Goal: Information Seeking & Learning: Learn about a topic

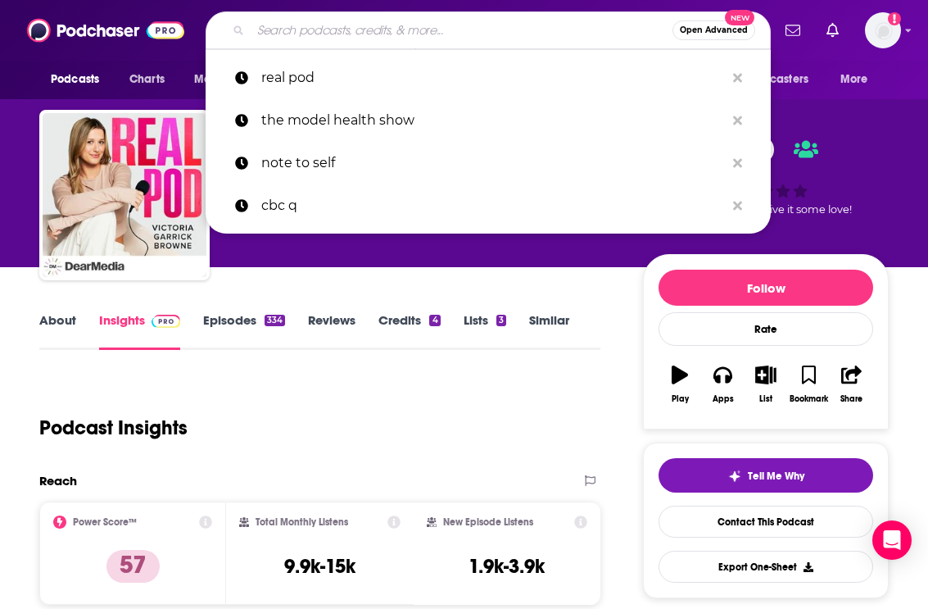
type input "Make Peace with Food"
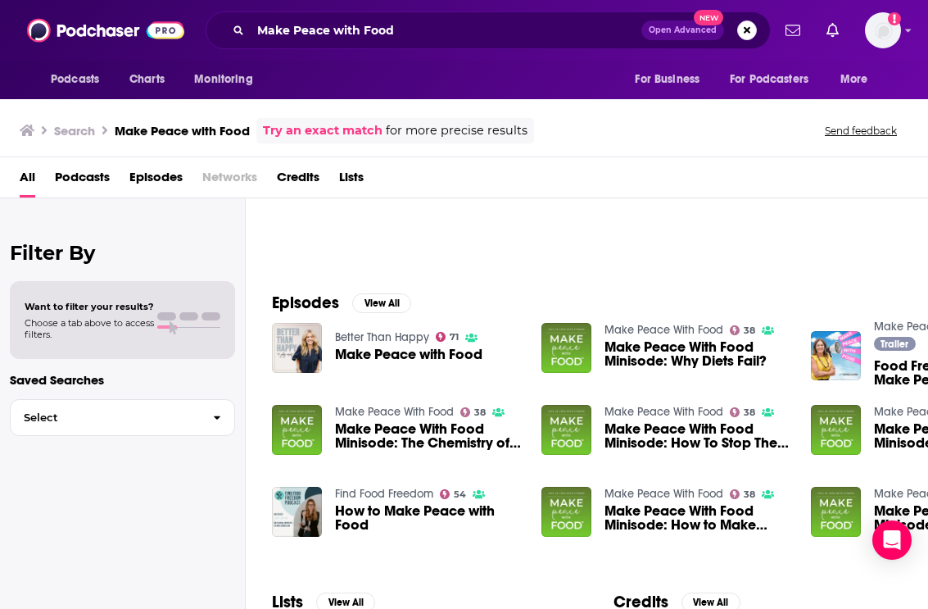
scroll to position [167, 0]
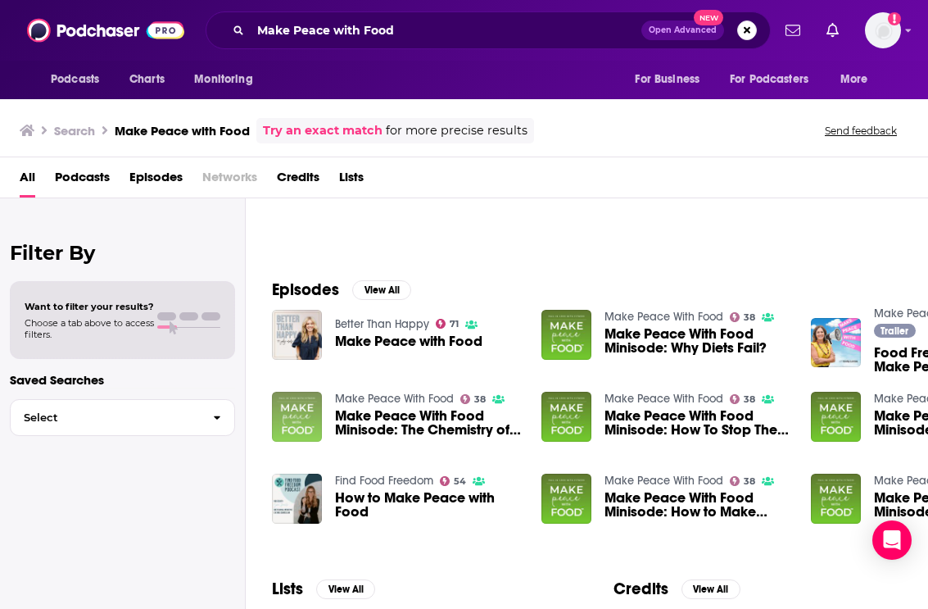
click at [289, 410] on img "Make Peace With Food Minisode: The Chemistry of Thought" at bounding box center [297, 417] width 50 height 50
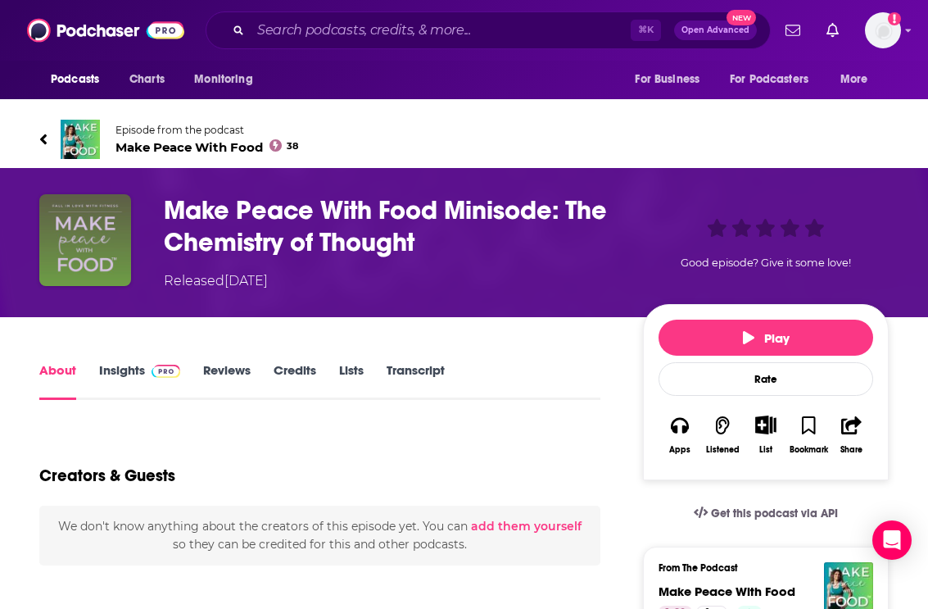
click at [118, 271] on img "Make Peace With Food Minisode: The Chemistry of Thought" at bounding box center [85, 240] width 92 height 92
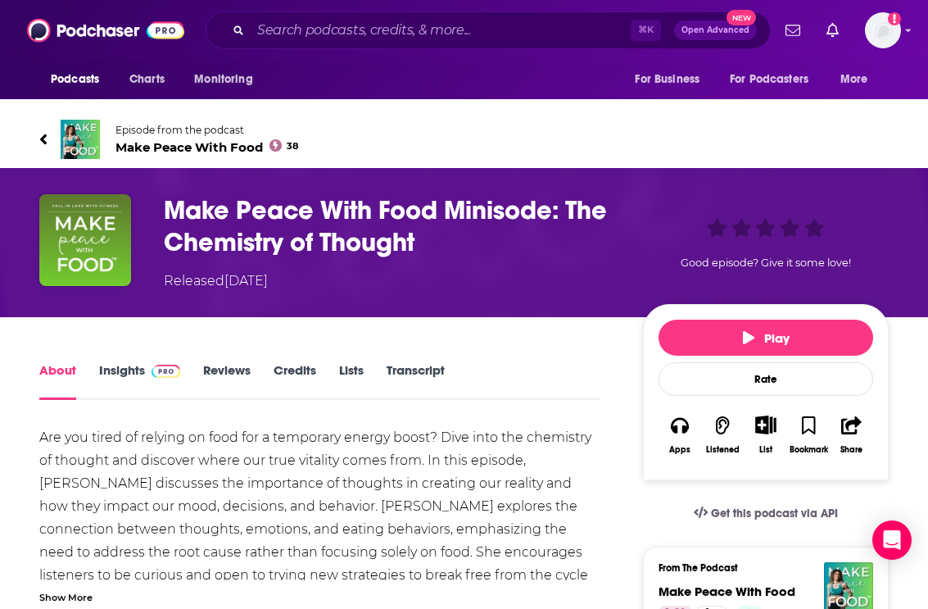
drag, startPoint x: 205, startPoint y: 227, endPoint x: 193, endPoint y: 238, distance: 16.8
click at [205, 227] on h1 "Make Peace With Food Minisode: The Chemistry of Thought" at bounding box center [390, 226] width 453 height 64
click at [128, 365] on link "Insights" at bounding box center [139, 381] width 81 height 38
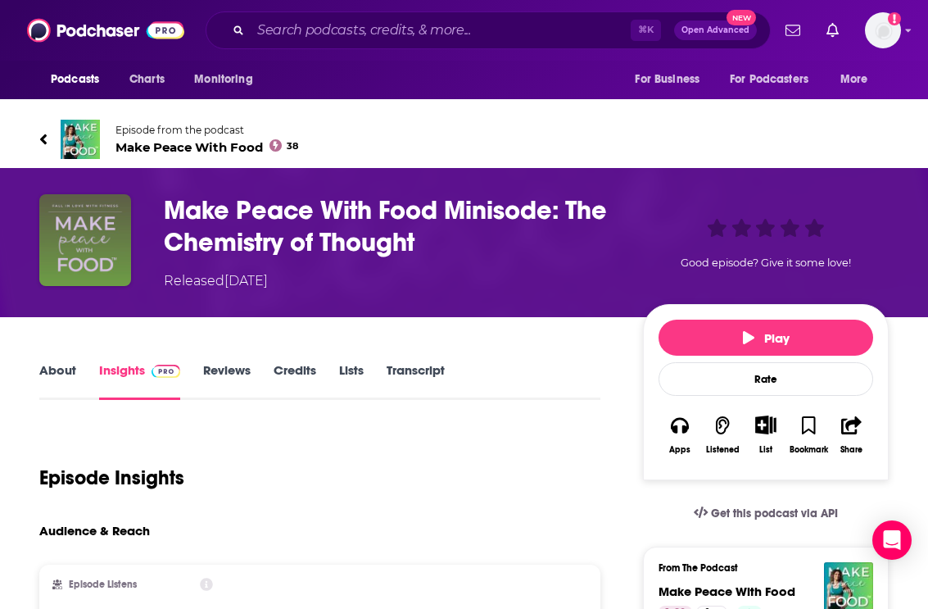
click at [113, 203] on img "Make Peace With Food Minisode: The Chemistry of Thought" at bounding box center [85, 240] width 92 height 92
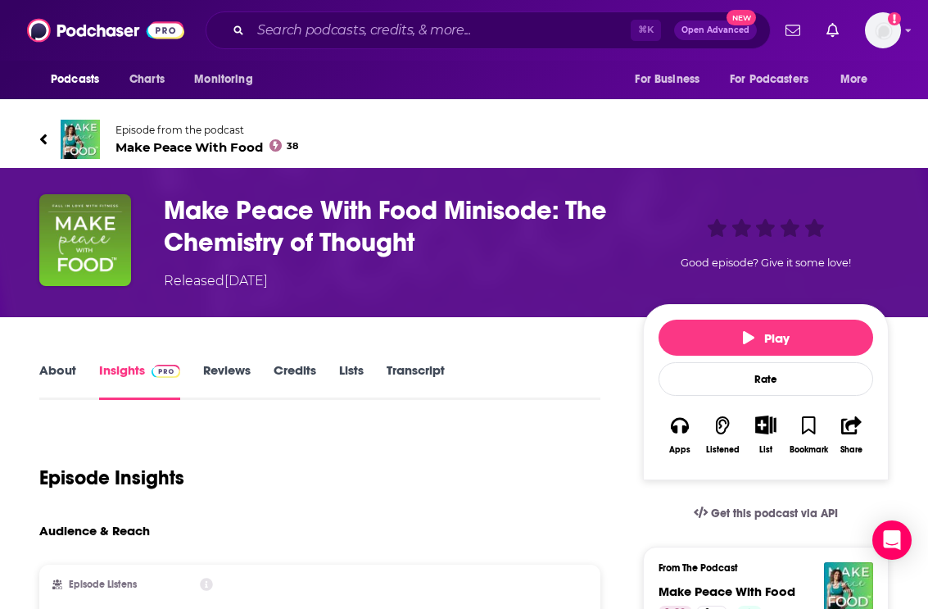
click at [269, 236] on h3 "Make Peace With Food Minisode: The Chemistry of Thought" at bounding box center [390, 226] width 453 height 64
click at [88, 134] on img at bounding box center [80, 139] width 39 height 39
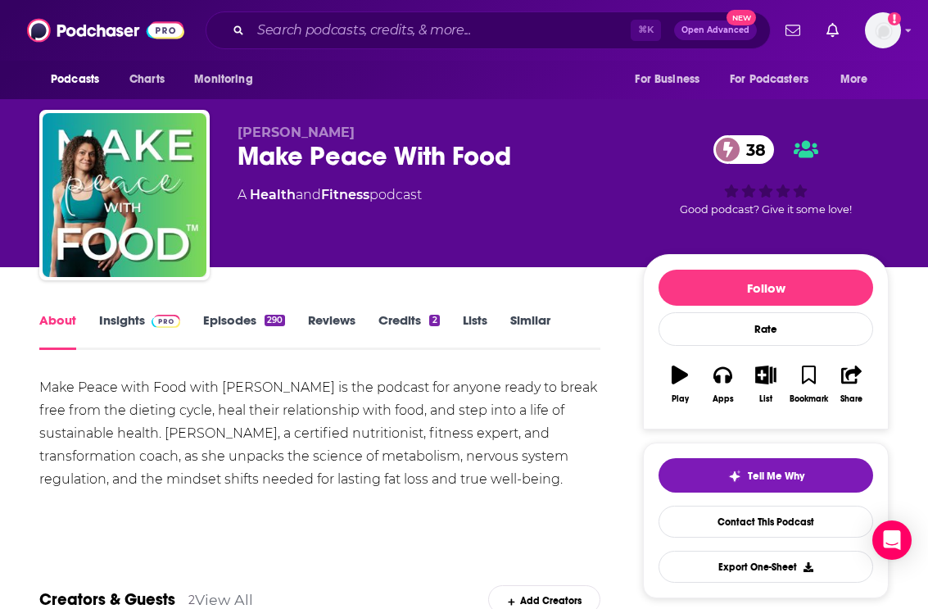
click at [231, 323] on link "Episodes 290" at bounding box center [244, 331] width 82 height 38
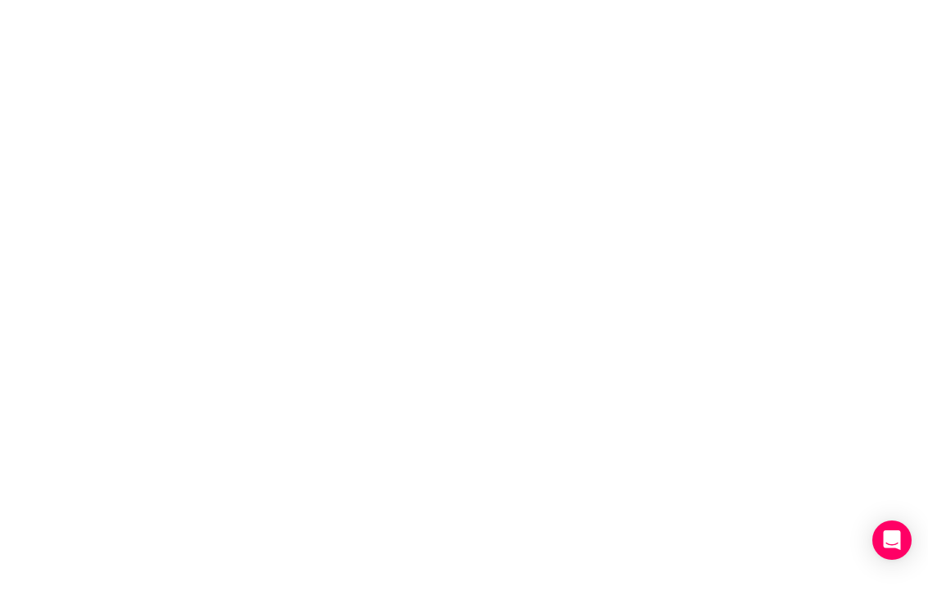
click at [151, 330] on body "Privacy Preference Centre Your Privacy Strictly Necessary Cookies Functional Co…" at bounding box center [464, 304] width 928 height 609
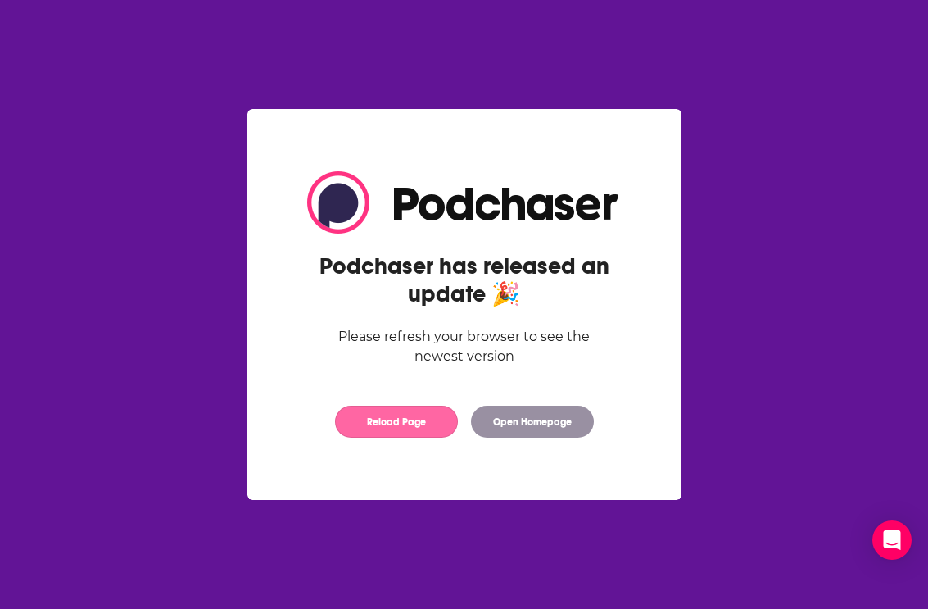
click at [390, 434] on button "Reload Page" at bounding box center [396, 422] width 123 height 32
click at [379, 414] on button "Reload Page" at bounding box center [396, 422] width 123 height 32
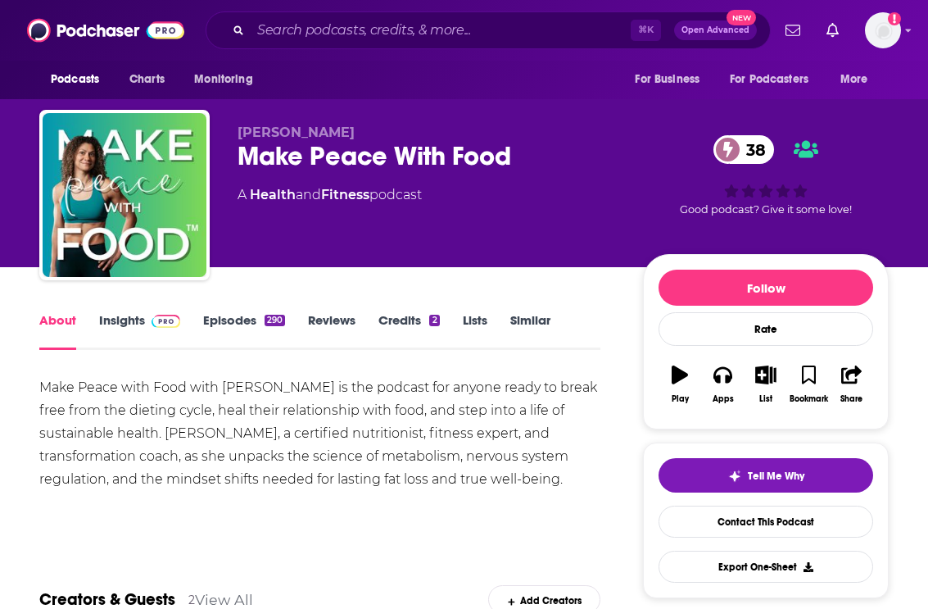
click at [141, 315] on link "Insights" at bounding box center [139, 331] width 81 height 38
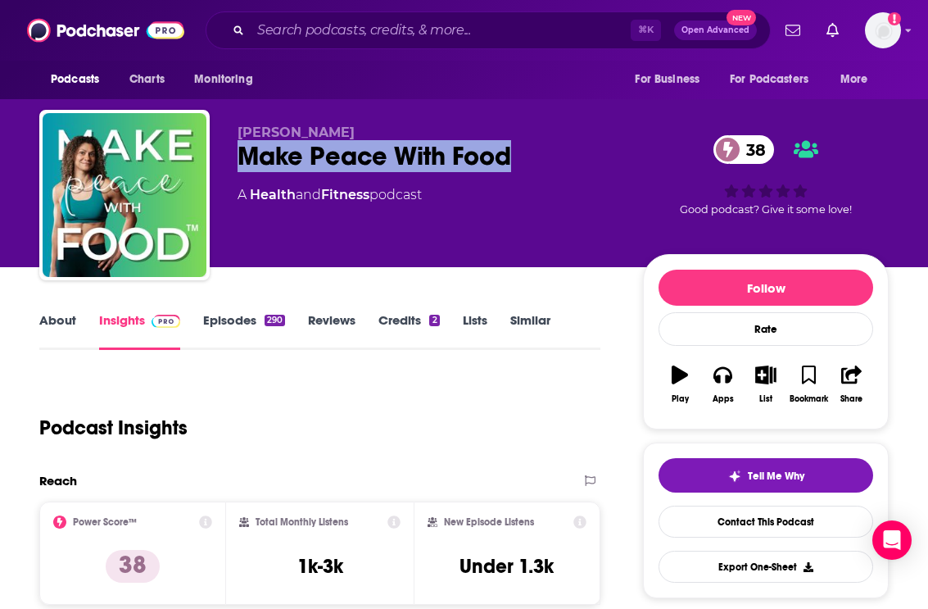
copy h2 "Make Peace With Food"
drag, startPoint x: 530, startPoint y: 153, endPoint x: 197, endPoint y: 175, distance: 334.2
click at [214, 147] on div "Sherry Shaban Make Peace With Food 38 A Health and Fitness podcast 38 Good podc…" at bounding box center [464, 198] width 850 height 177
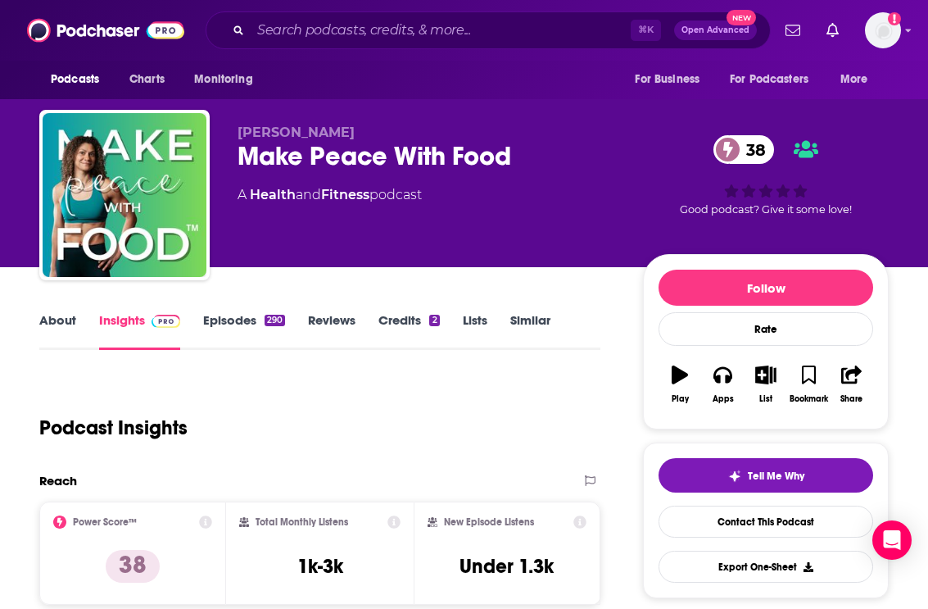
click at [497, 238] on div "Sherry Shaban Make Peace With Food 38 A Health and Fitness podcast" at bounding box center [427, 190] width 379 height 131
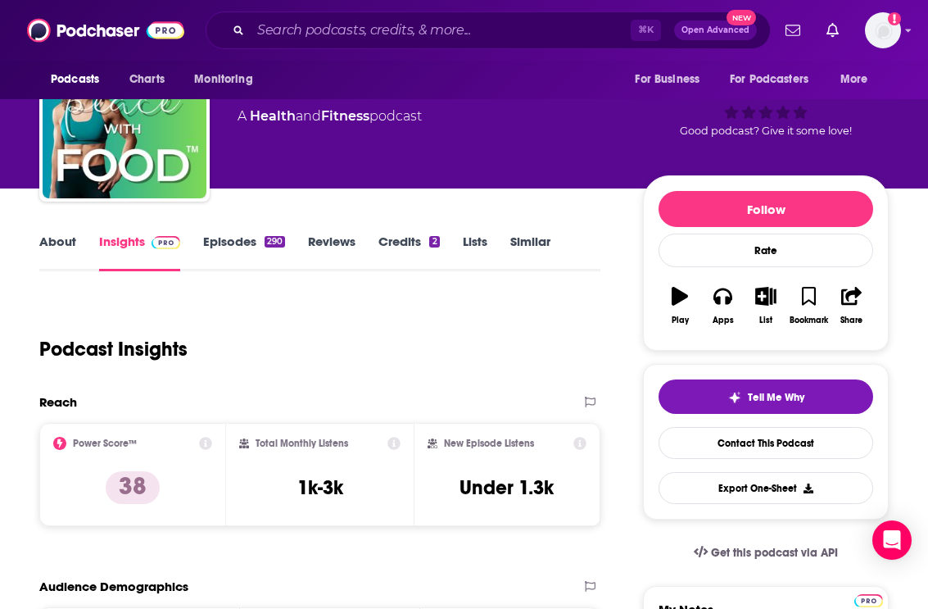
scroll to position [183, 0]
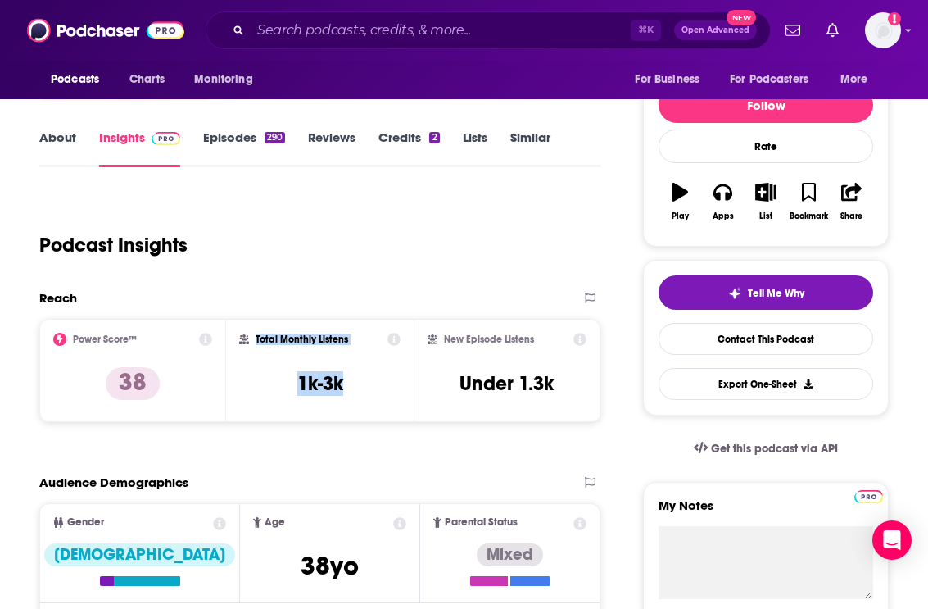
drag, startPoint x: 295, startPoint y: 342, endPoint x: 341, endPoint y: 385, distance: 63.2
click at [349, 388] on div "Total Monthly Listens 1k-3k" at bounding box center [319, 370] width 161 height 75
copy div "Total Monthly Listens 1k-3k"
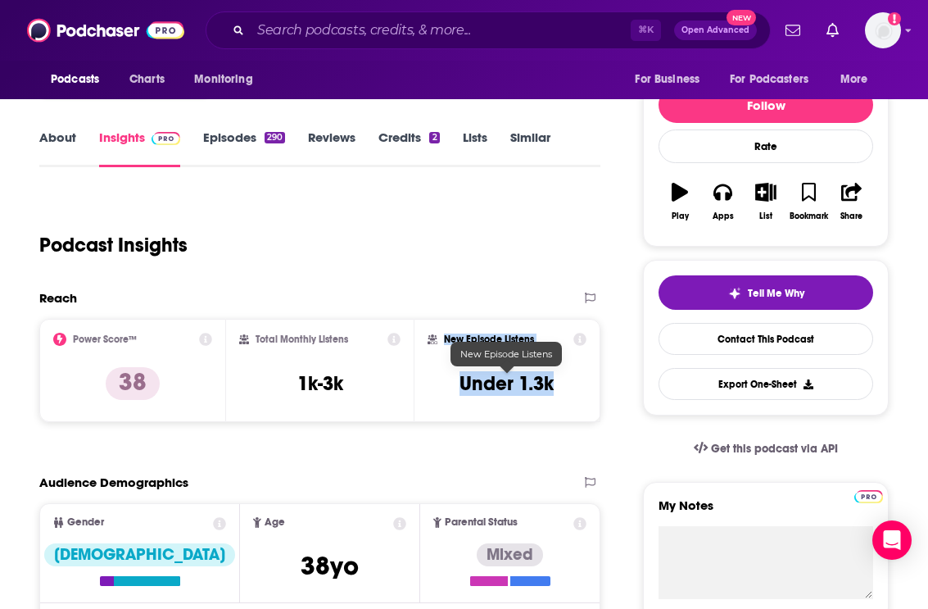
drag, startPoint x: 445, startPoint y: 339, endPoint x: 555, endPoint y: 388, distance: 120.3
click at [555, 388] on div "New Episode Listens Under 1.3k" at bounding box center [507, 370] width 159 height 75
copy div "New Episode Listens Under 1.3k"
